Goal: Transaction & Acquisition: Purchase product/service

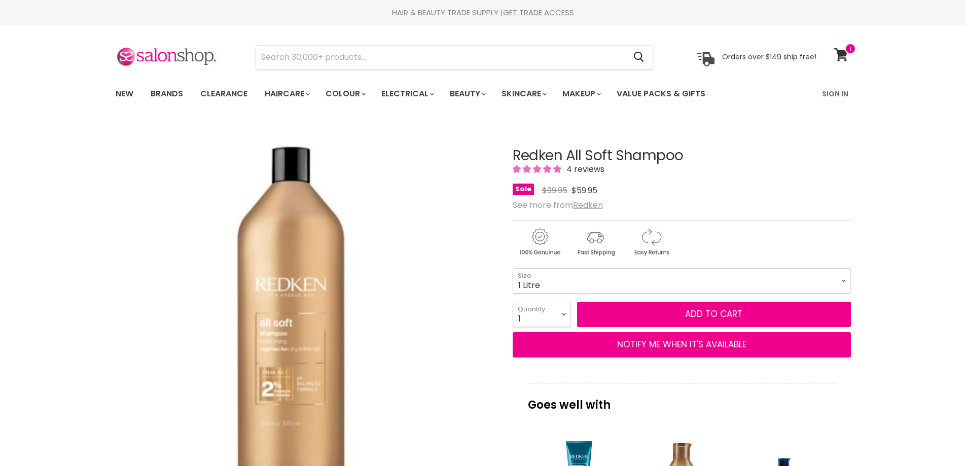
select select "1 Litre"
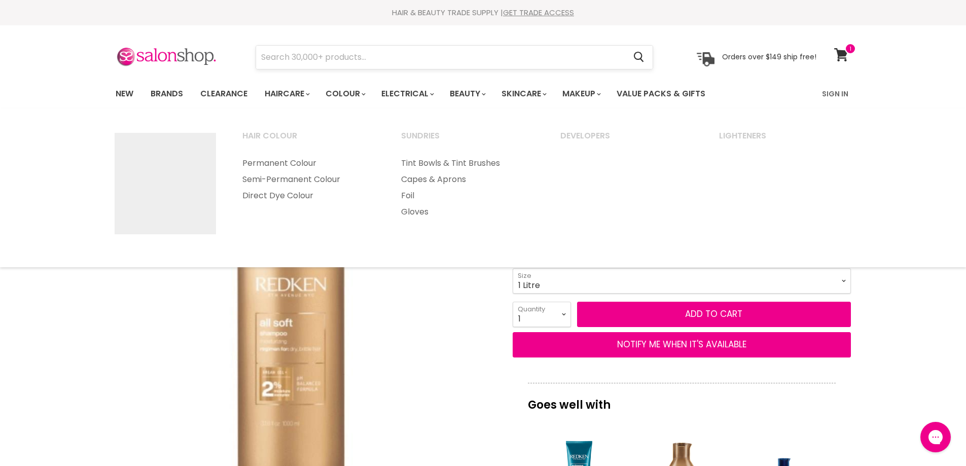
click at [355, 59] on input "Search" at bounding box center [441, 57] width 370 height 23
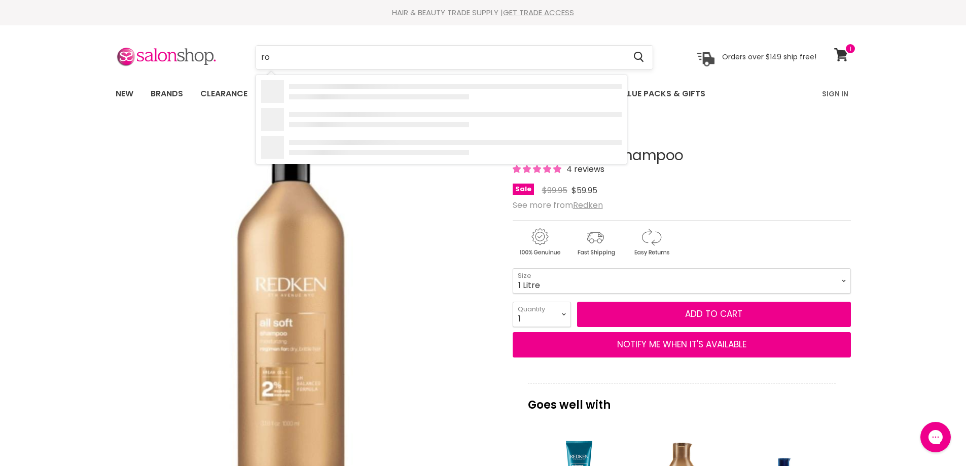
type input "roh"
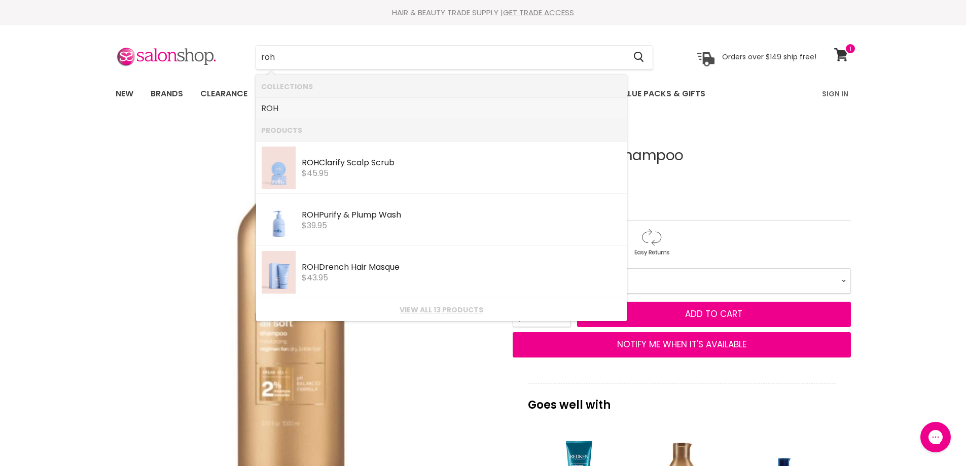
click at [297, 107] on link "ROH" at bounding box center [441, 108] width 361 height 16
